Goal: Transaction & Acquisition: Purchase product/service

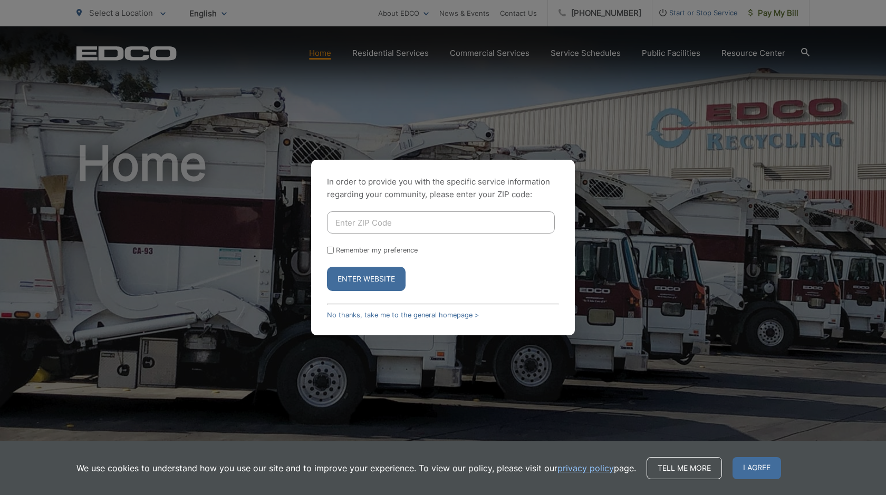
click at [536, 221] on input "Enter ZIP Code" at bounding box center [441, 223] width 228 height 22
type input "92027"
click at [377, 271] on button "Enter Website" at bounding box center [366, 279] width 79 height 24
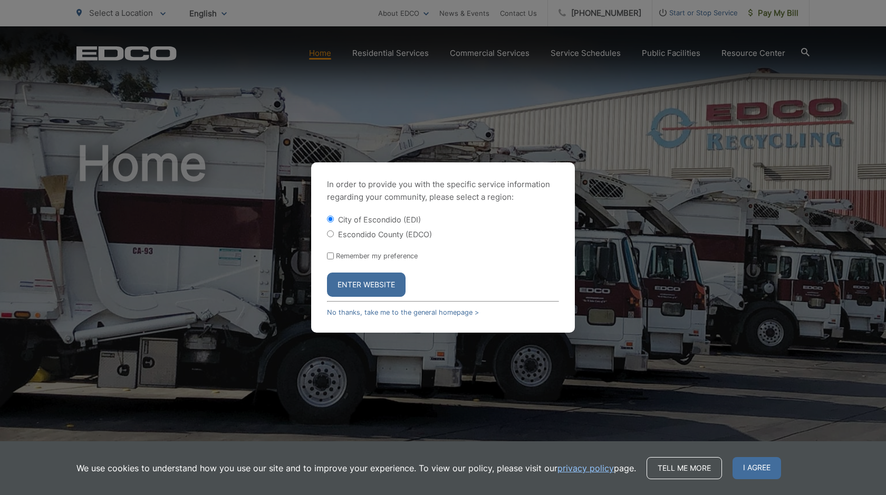
click at [330, 233] on input "Escondido County (EDCO)" at bounding box center [330, 234] width 7 height 7
radio input "true"
click at [369, 284] on button "Enter Website" at bounding box center [366, 285] width 79 height 24
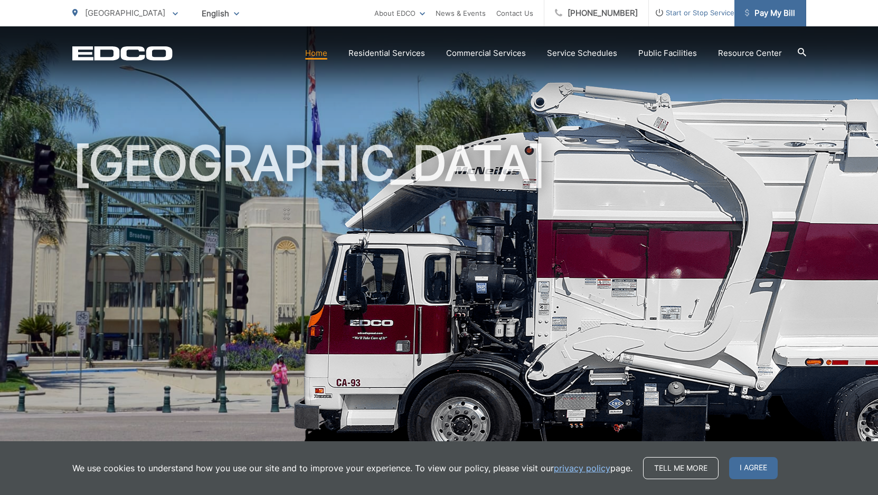
click at [776, 12] on span "Pay My Bill" at bounding box center [770, 13] width 50 height 13
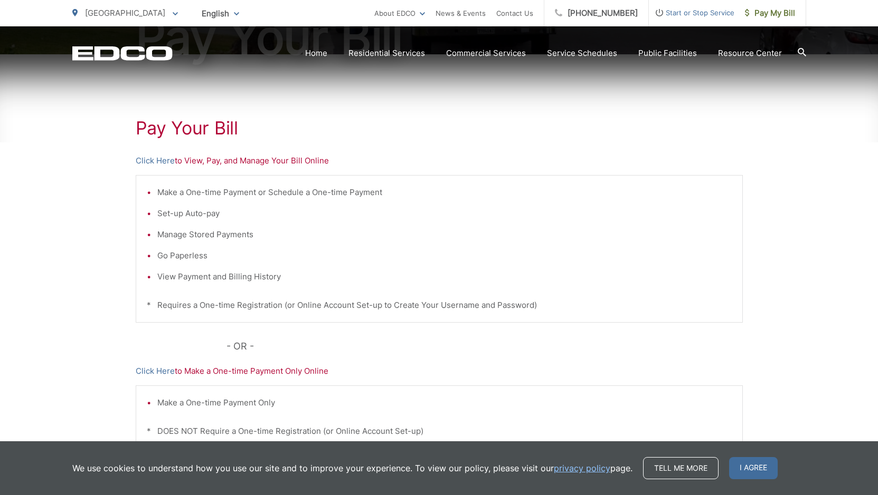
scroll to position [158, 0]
click at [158, 155] on link "Click Here" at bounding box center [155, 159] width 39 height 13
